Goal: Download file/media

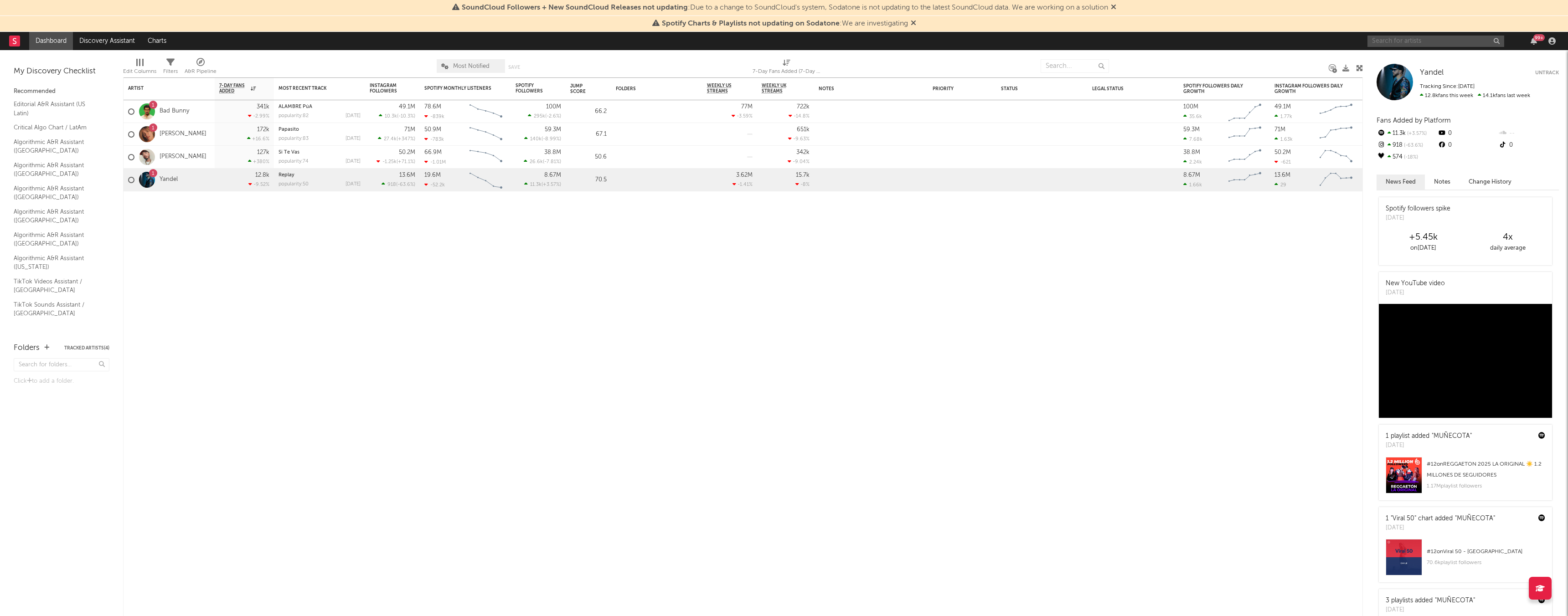
click at [1398, 39] on input "text" at bounding box center [1436, 41] width 137 height 12
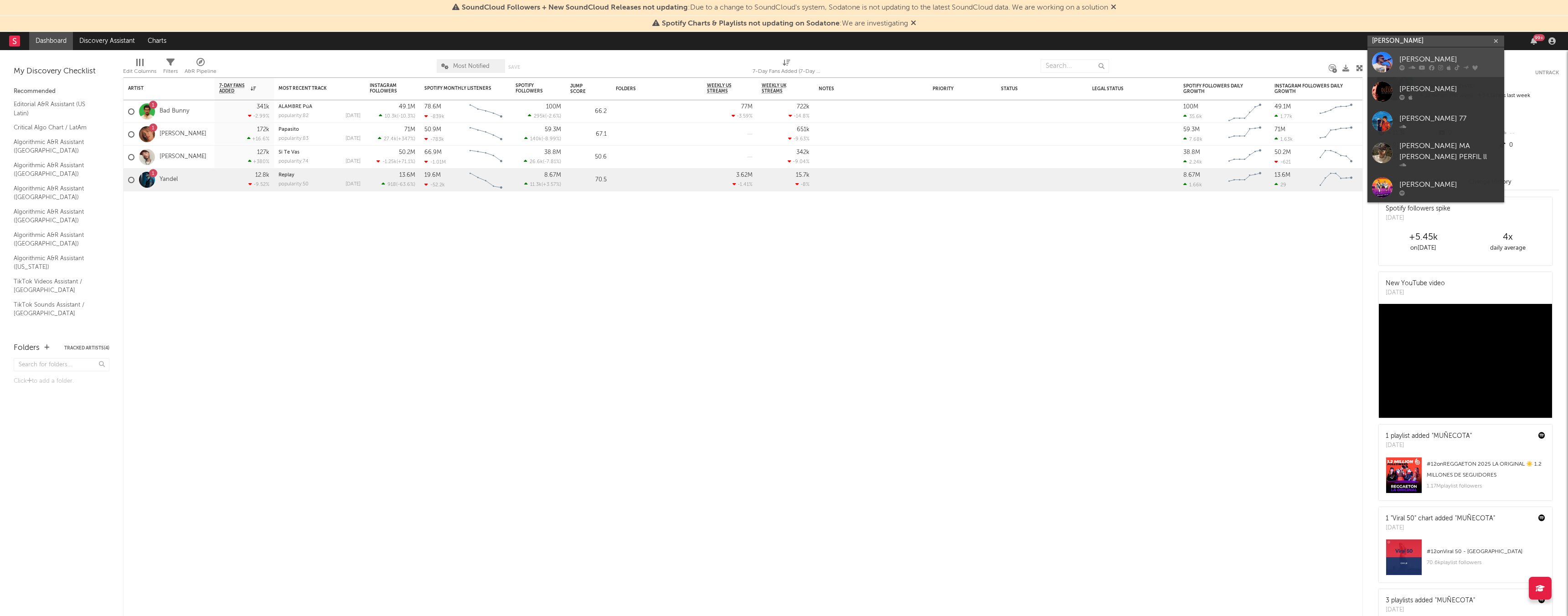
type input "[PERSON_NAME]"
click at [1384, 60] on div at bounding box center [1382, 62] width 21 height 21
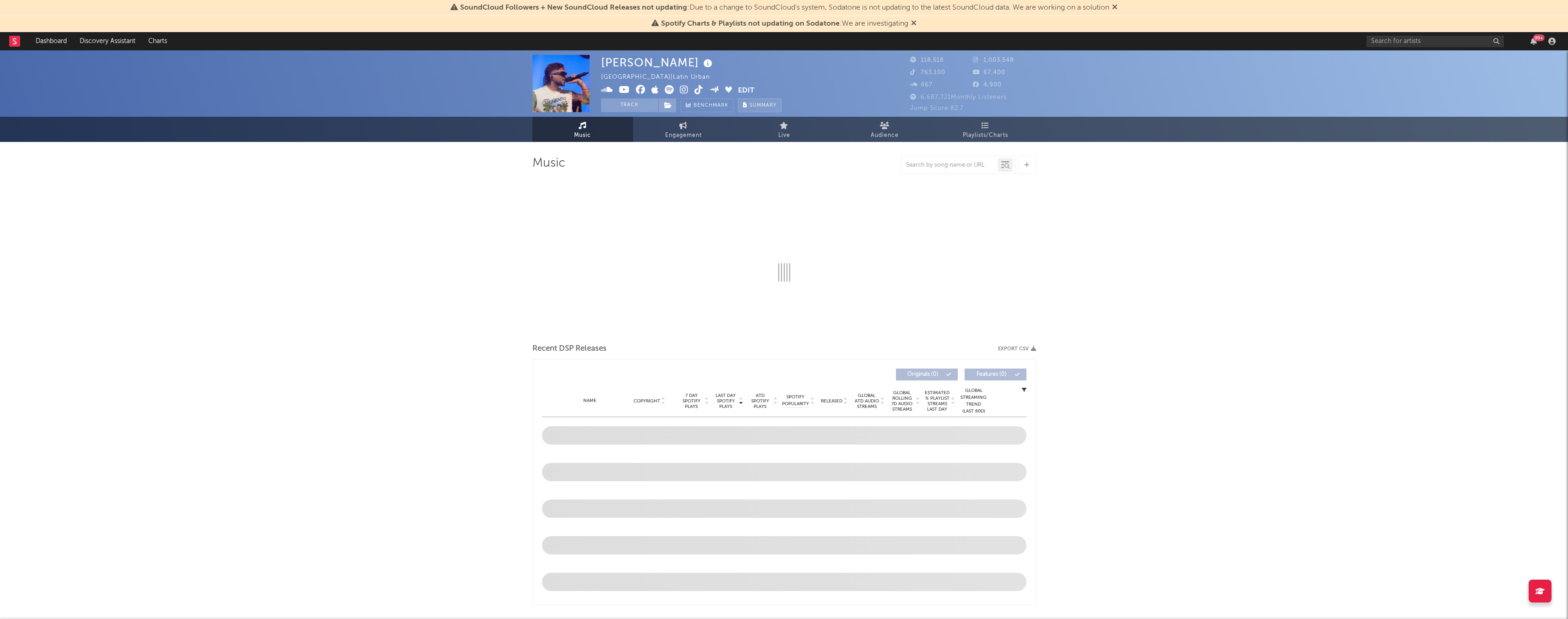
select select "6m"
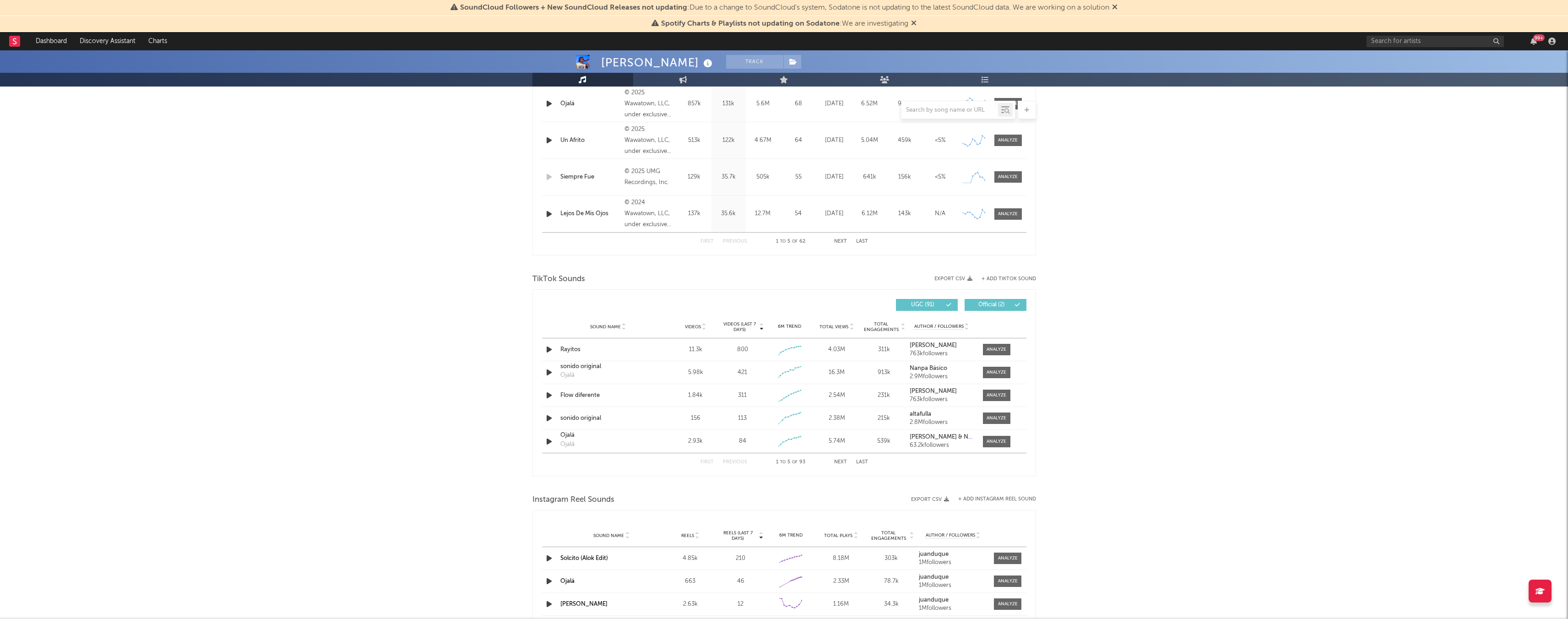
scroll to position [442, 0]
click at [969, 278] on icon "button" at bounding box center [970, 277] width 5 height 5
